Goal: Check status: Check status

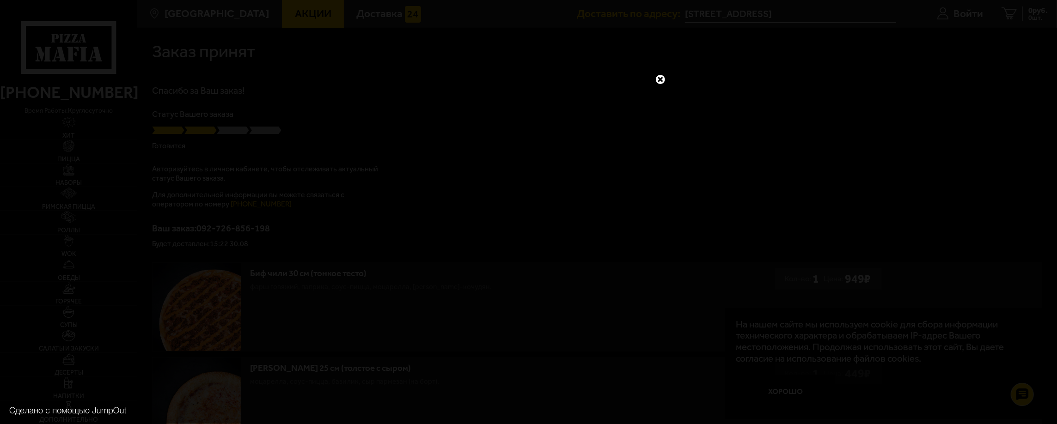
click at [659, 74] on link at bounding box center [661, 80] width 12 height 12
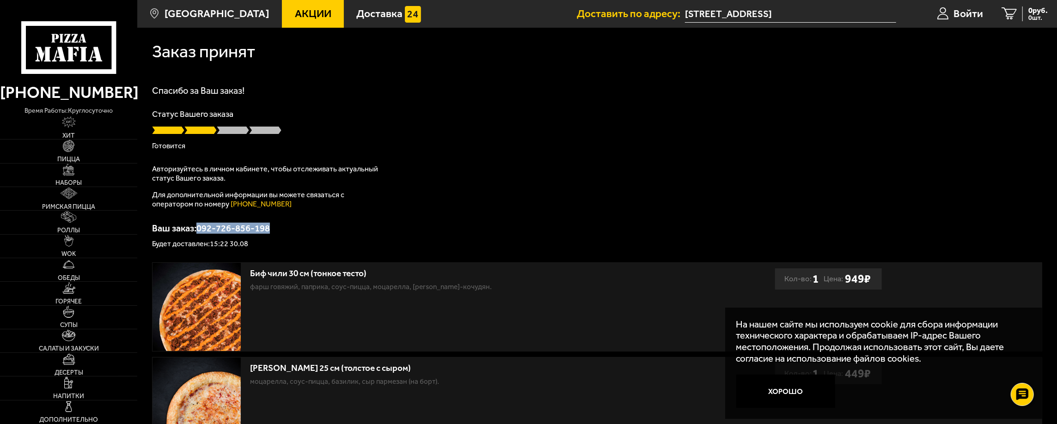
drag, startPoint x: 273, startPoint y: 228, endPoint x: 198, endPoint y: 227, distance: 74.9
click at [198, 227] on p "Ваш заказ: 092-726-856-198" at bounding box center [597, 228] width 890 height 9
click at [234, 229] on p "Ваш заказ: 092-726-856-198" at bounding box center [597, 228] width 890 height 9
drag, startPoint x: 271, startPoint y: 230, endPoint x: 200, endPoint y: 230, distance: 71.7
click at [200, 230] on p "Ваш заказ: 092-726-856-198" at bounding box center [597, 228] width 890 height 9
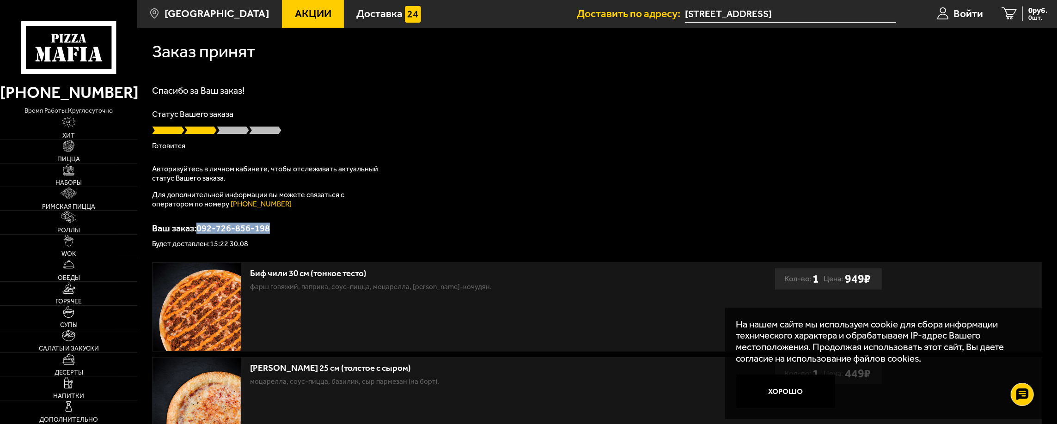
click at [235, 229] on p "Ваш заказ: 092-726-856-198" at bounding box center [597, 228] width 890 height 9
drag, startPoint x: 271, startPoint y: 229, endPoint x: 199, endPoint y: 230, distance: 72.1
click at [199, 230] on p "Ваш заказ: 092-726-856-198" at bounding box center [597, 228] width 890 height 9
click at [236, 229] on p "Ваш заказ: 092-726-856-198" at bounding box center [597, 228] width 890 height 9
click at [238, 228] on p "Ваш заказ: 092-726-856-198" at bounding box center [597, 228] width 890 height 9
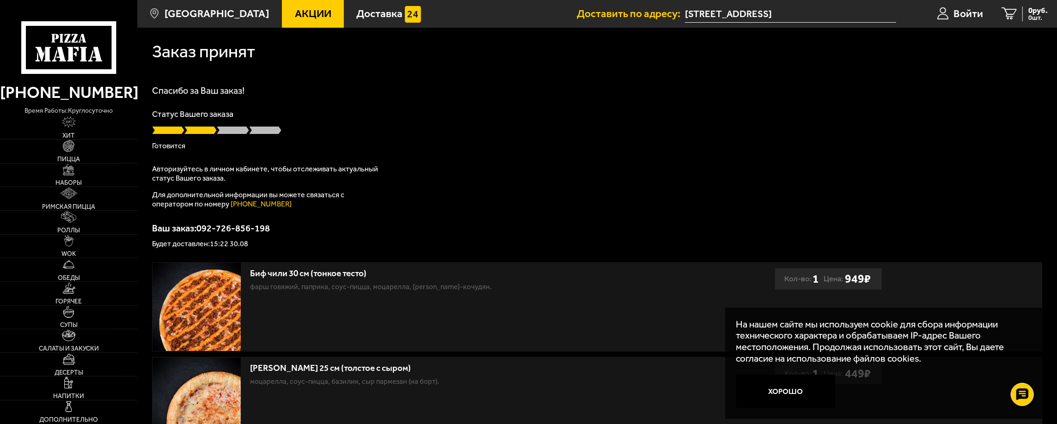
click at [243, 228] on p "Ваш заказ: 092-726-856-198" at bounding box center [597, 228] width 890 height 9
drag, startPoint x: 272, startPoint y: 230, endPoint x: 197, endPoint y: 228, distance: 74.5
click at [197, 228] on p "Ваш заказ: 092-726-856-198" at bounding box center [597, 228] width 890 height 9
click at [236, 228] on p "Ваш заказ: 092-726-856-198" at bounding box center [597, 228] width 890 height 9
click at [238, 228] on p "Ваш заказ: 092-726-856-198" at bounding box center [597, 228] width 890 height 9
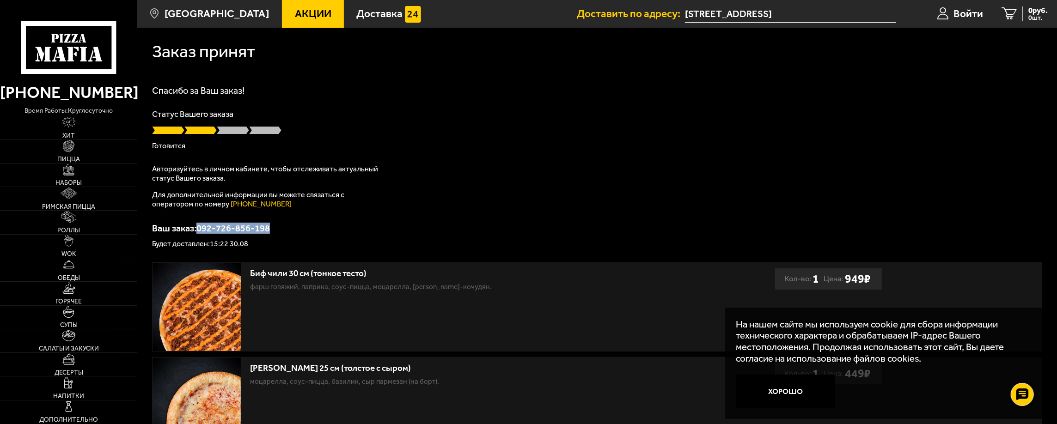
drag, startPoint x: 274, startPoint y: 230, endPoint x: 199, endPoint y: 229, distance: 74.9
click at [199, 229] on p "Ваш заказ: 092-726-856-198" at bounding box center [597, 228] width 890 height 9
click at [238, 229] on p "Ваш заказ: 092-726-856-198" at bounding box center [597, 228] width 890 height 9
drag, startPoint x: 270, startPoint y: 229, endPoint x: 233, endPoint y: 229, distance: 37.0
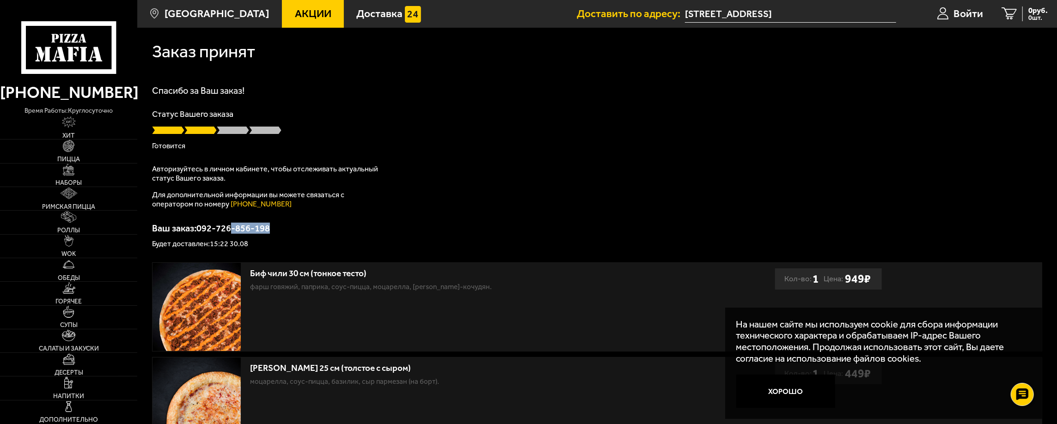
click at [233, 229] on p "Ваш заказ: 092-726-856-198" at bounding box center [597, 228] width 890 height 9
click at [237, 229] on p "Ваш заказ: 092-726-856-198" at bounding box center [597, 228] width 890 height 9
drag, startPoint x: 199, startPoint y: 227, endPoint x: 238, endPoint y: 227, distance: 38.9
click at [238, 227] on p "Ваш заказ: 092-726-856-198" at bounding box center [597, 228] width 890 height 9
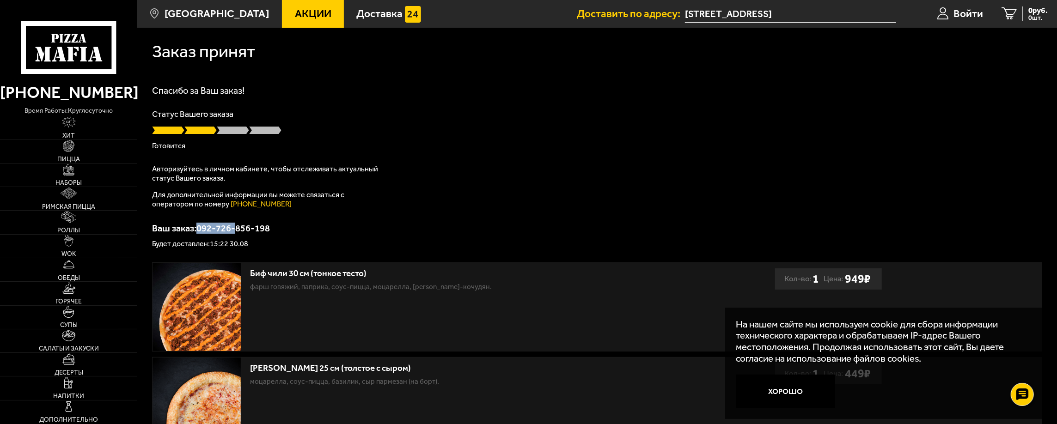
click at [230, 228] on p "Ваш заказ: 092-726-856-198" at bounding box center [597, 228] width 890 height 9
drag, startPoint x: 233, startPoint y: 228, endPoint x: 277, endPoint y: 229, distance: 43.5
click at [277, 229] on p "Ваш заказ: 092-726-856-198" at bounding box center [597, 228] width 890 height 9
click at [253, 231] on p "Ваш заказ: 092-726-856-198" at bounding box center [597, 228] width 890 height 9
drag, startPoint x: 235, startPoint y: 229, endPoint x: 278, endPoint y: 230, distance: 43.5
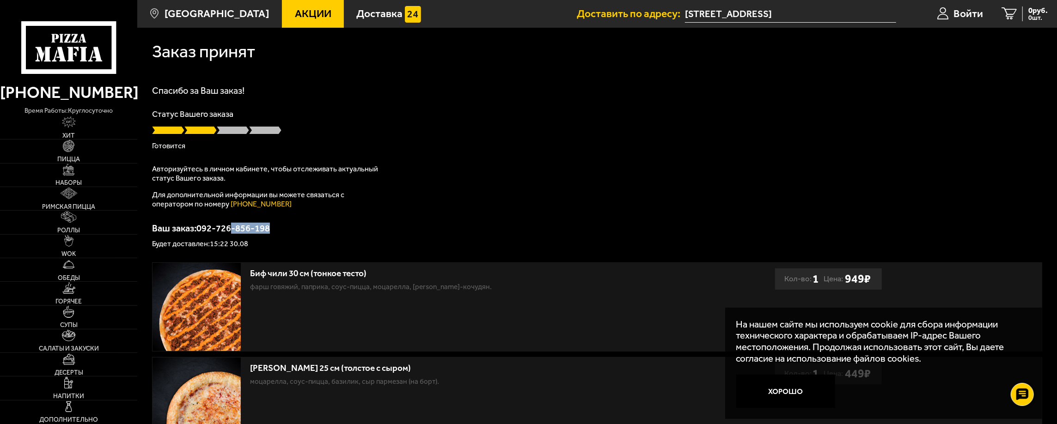
click at [278, 230] on p "Ваш заказ: 092-726-856-198" at bounding box center [597, 228] width 890 height 9
click at [259, 228] on p "Ваш заказ: 092-726-856-198" at bounding box center [597, 228] width 890 height 9
drag, startPoint x: 233, startPoint y: 228, endPoint x: 284, endPoint y: 228, distance: 50.9
click at [284, 228] on p "Ваш заказ: 092-726-856-198" at bounding box center [597, 228] width 890 height 9
click at [236, 227] on p "Ваш заказ: 092-726-856-198" at bounding box center [597, 228] width 890 height 9
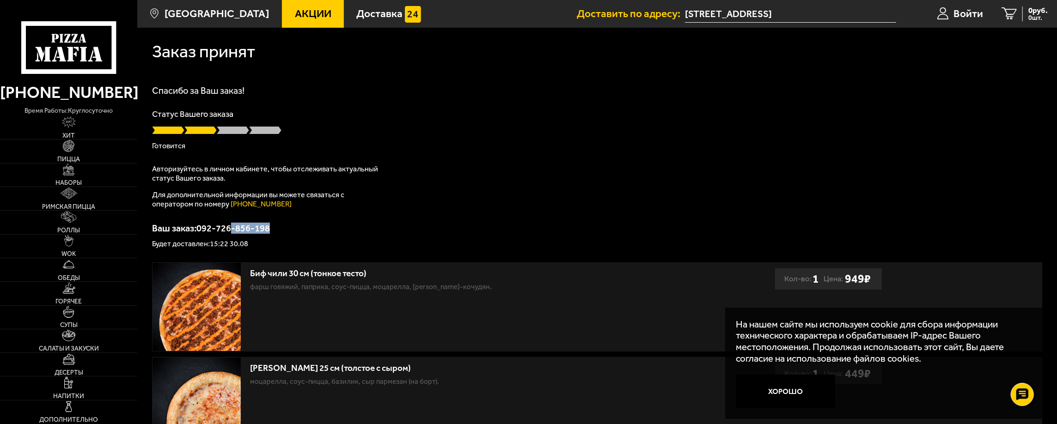
drag, startPoint x: 233, startPoint y: 227, endPoint x: 271, endPoint y: 227, distance: 38.8
click at [271, 227] on p "Ваш заказ: 092-726-856-198" at bounding box center [597, 228] width 890 height 9
click at [238, 227] on p "Ваш заказ: 092-726-856-198" at bounding box center [597, 228] width 890 height 9
drag, startPoint x: 234, startPoint y: 228, endPoint x: 272, endPoint y: 228, distance: 37.9
click at [272, 228] on p "Ваш заказ: 092-726-856-198" at bounding box center [597, 228] width 890 height 9
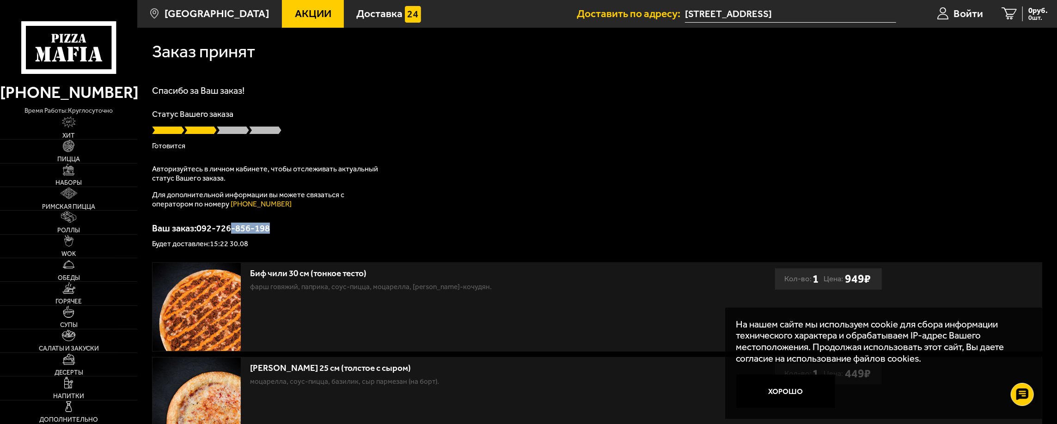
click at [265, 229] on p "Ваш заказ: 092-726-856-198" at bounding box center [597, 228] width 890 height 9
drag, startPoint x: 232, startPoint y: 229, endPoint x: 289, endPoint y: 227, distance: 56.9
click at [289, 227] on p "Ваш заказ: 092-726-856-198" at bounding box center [597, 228] width 890 height 9
click at [234, 227] on p "Ваш заказ: 092-726-856-198" at bounding box center [597, 228] width 890 height 9
